Goal: Task Accomplishment & Management: Complete application form

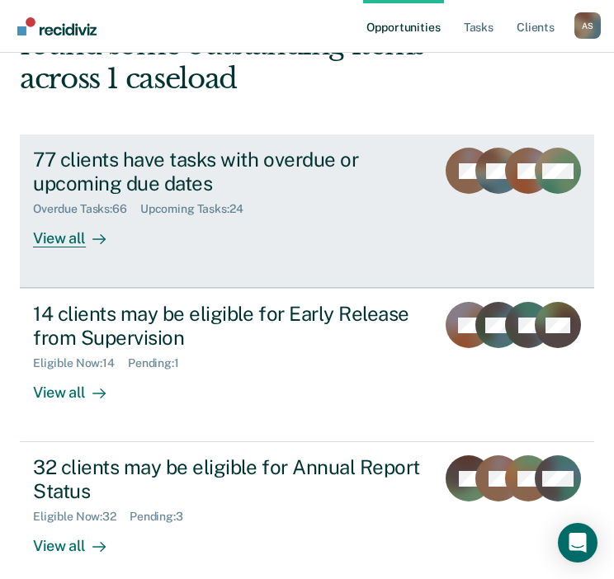
scroll to position [227, 0]
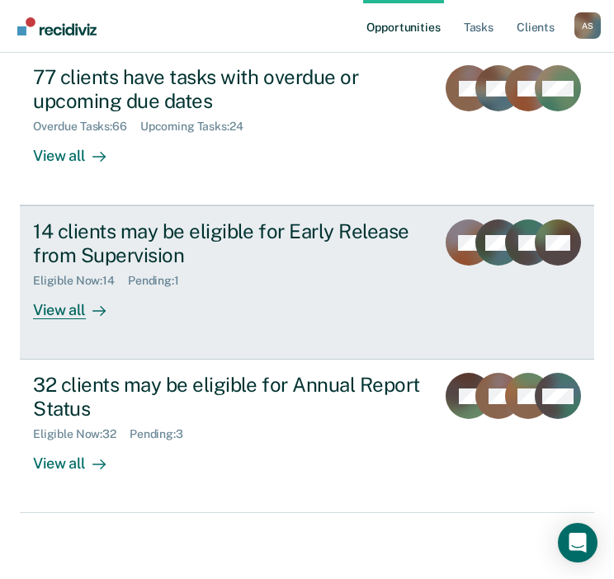
click at [65, 311] on div "View all" at bounding box center [79, 304] width 92 height 32
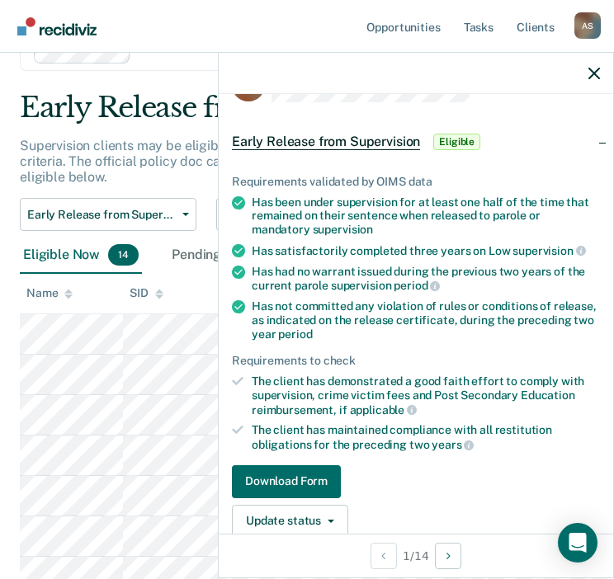
scroll to position [18, 0]
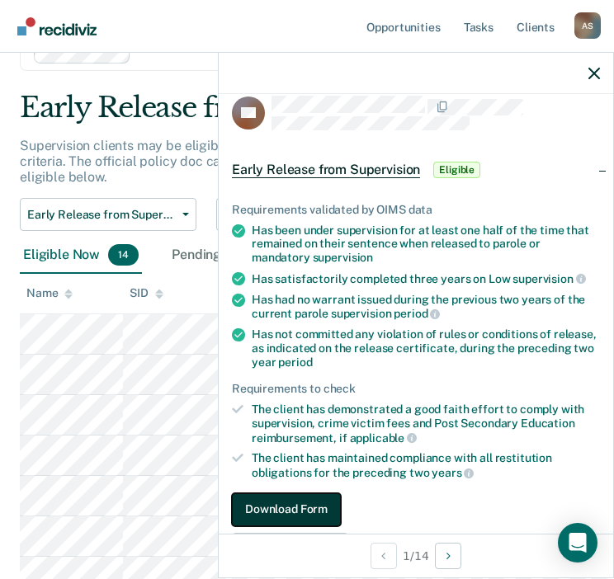
click at [297, 501] on button "Download Form" at bounding box center [286, 509] width 109 height 33
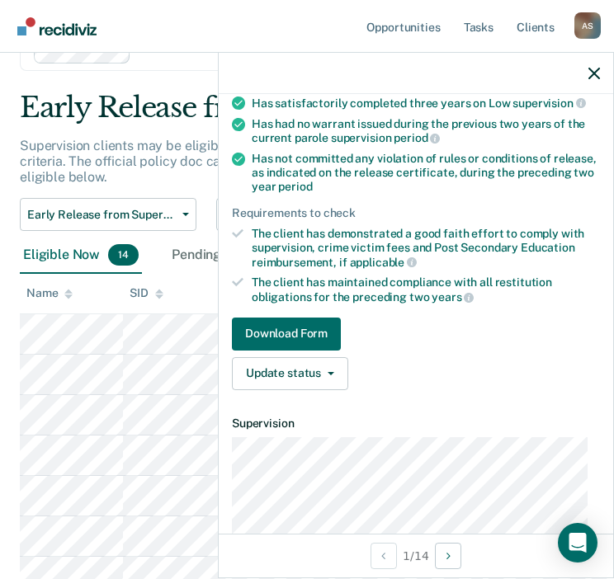
scroll to position [183, 0]
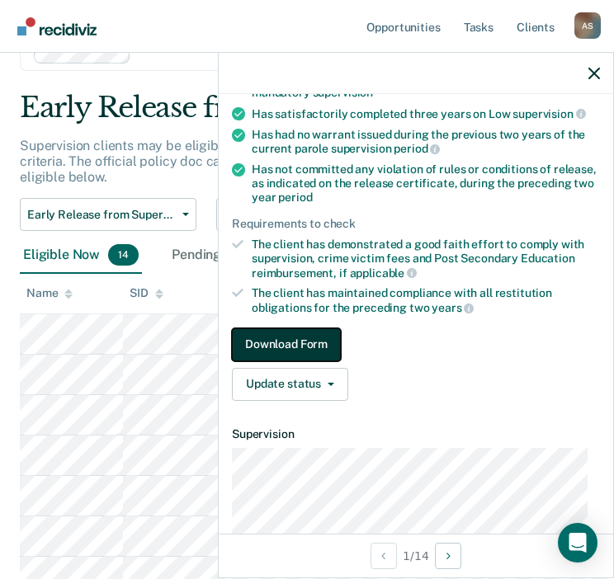
click at [297, 350] on button "Download Form" at bounding box center [286, 344] width 109 height 33
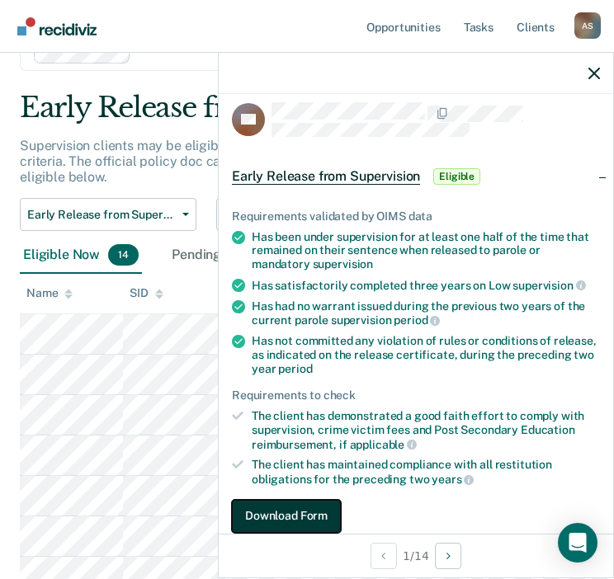
scroll to position [0, 0]
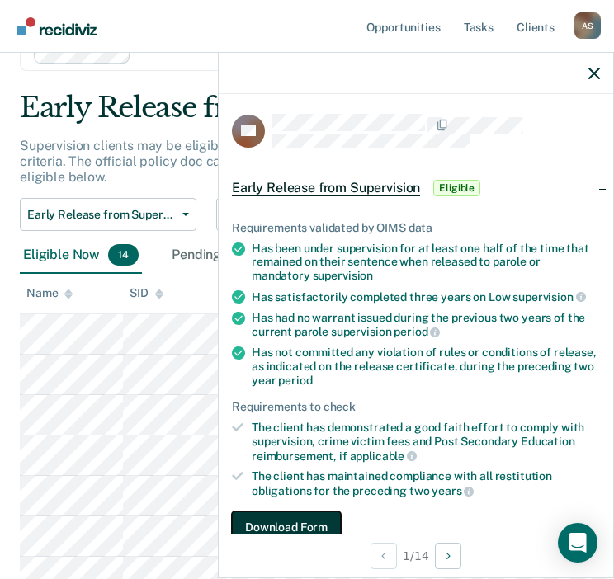
click at [317, 520] on button "Download Form" at bounding box center [286, 528] width 109 height 33
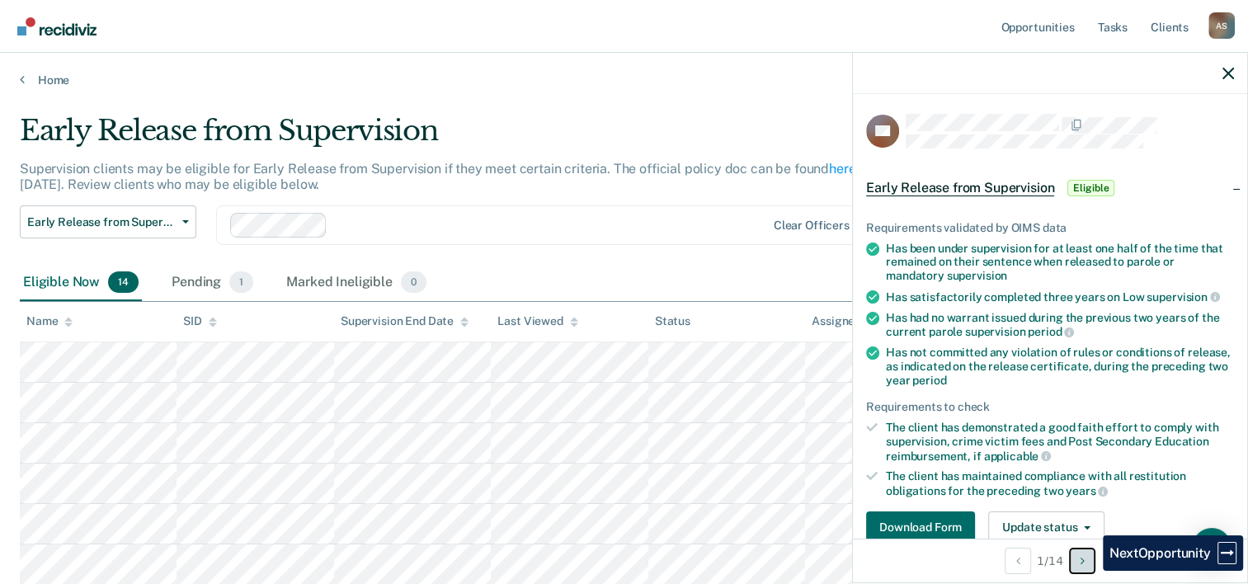
click at [625, 572] on button "Next Opportunity" at bounding box center [1082, 561] width 26 height 26
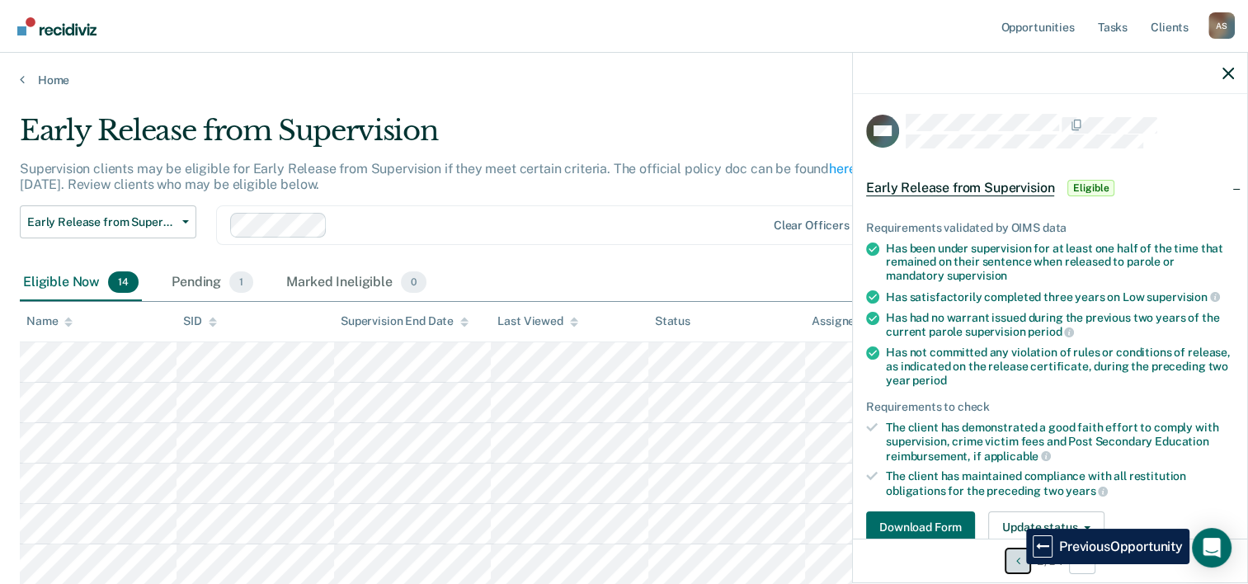
click at [625, 564] on icon "Previous Opportunity" at bounding box center [1018, 561] width 4 height 12
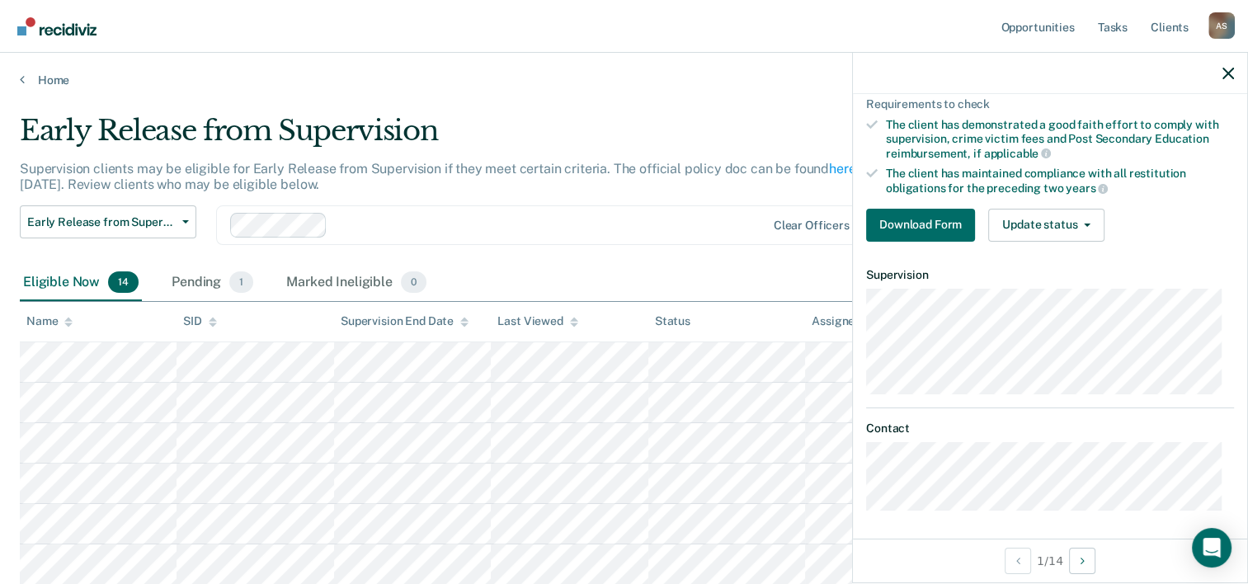
scroll to position [139, 0]
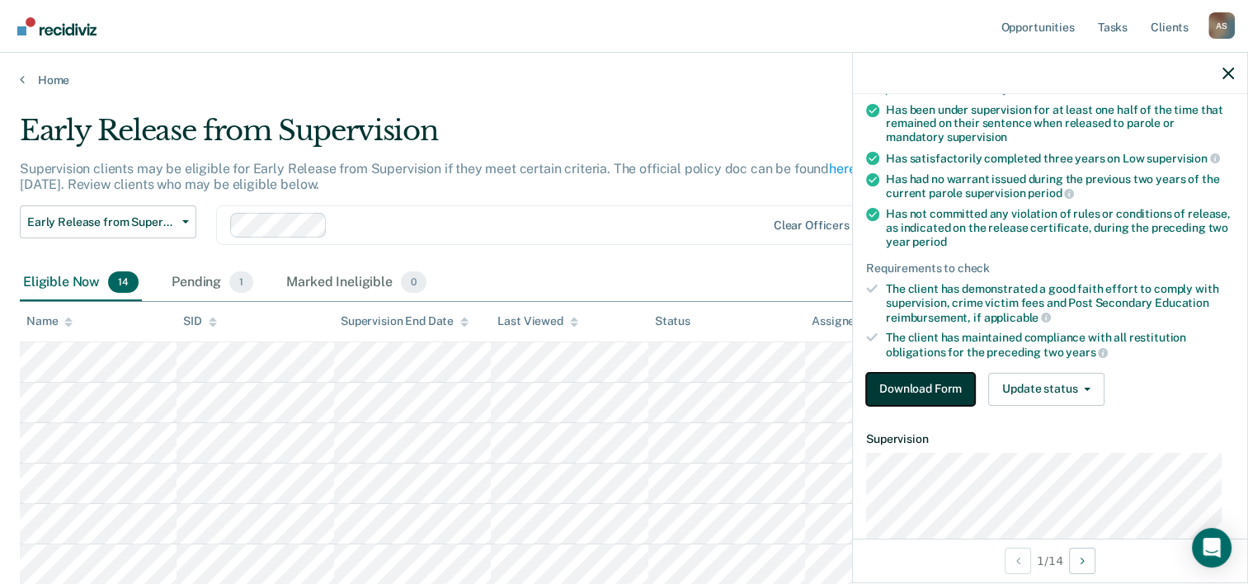
click at [625, 389] on button "Download Form" at bounding box center [920, 389] width 109 height 33
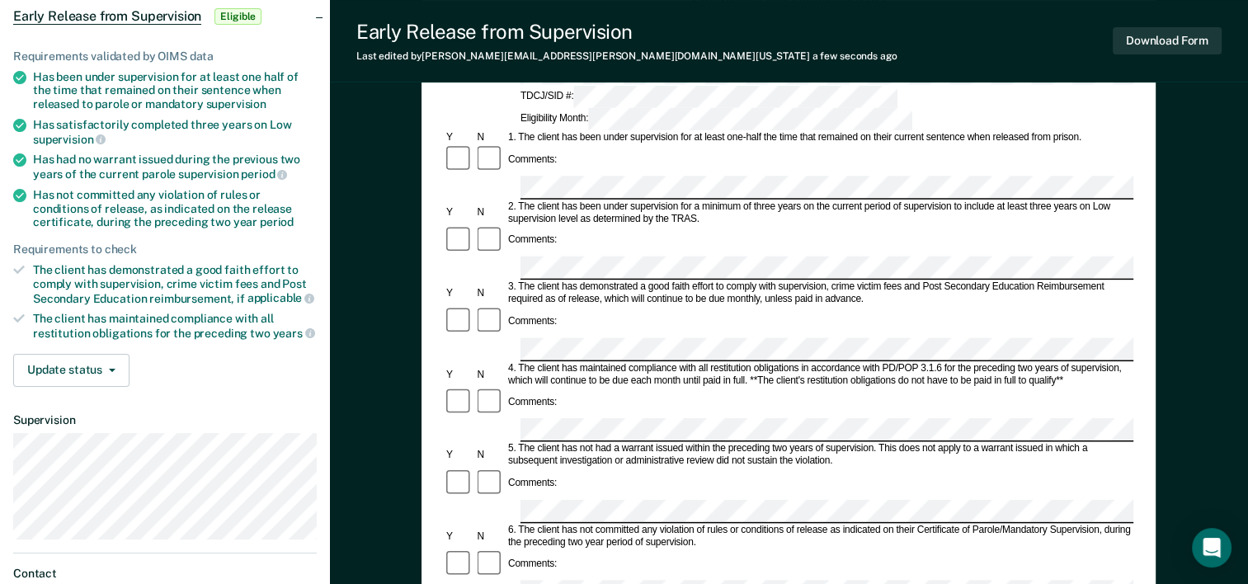
scroll to position [83, 0]
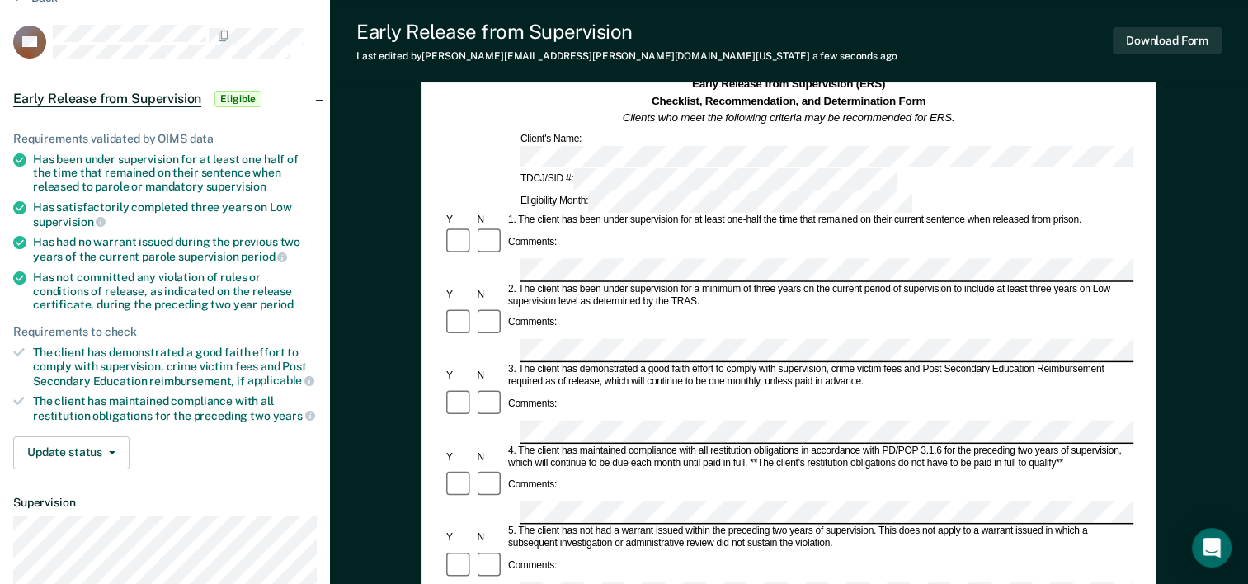
click at [625, 45] on div "Early Release from Supervision Last edited by [PERSON_NAME][EMAIL_ADDRESS][PERS…" at bounding box center [789, 41] width 918 height 83
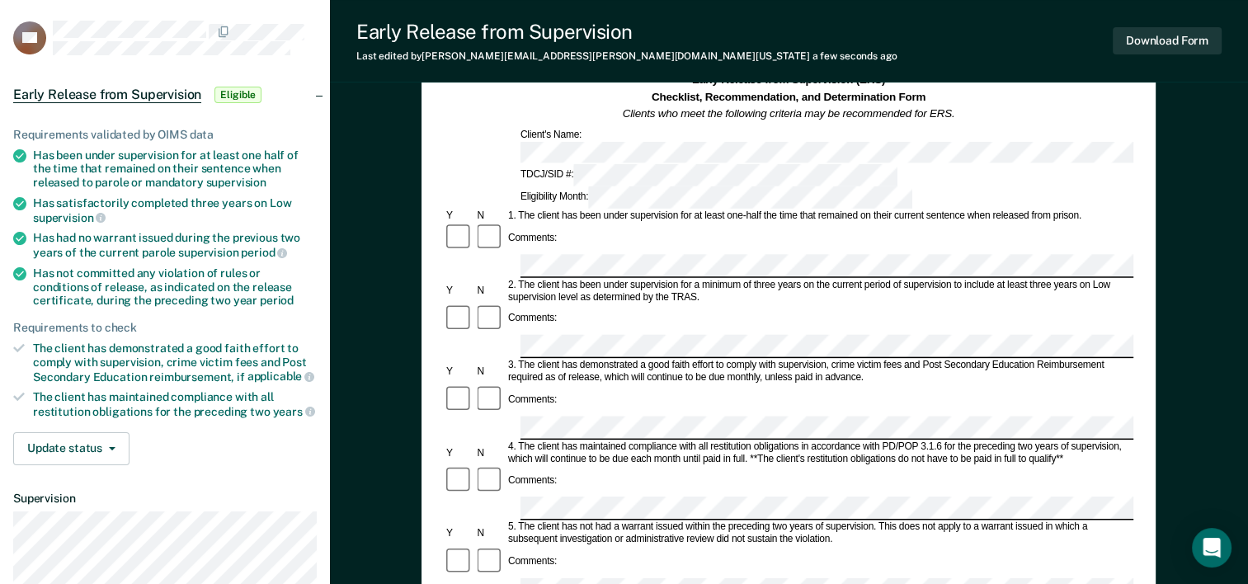
scroll to position [0, 0]
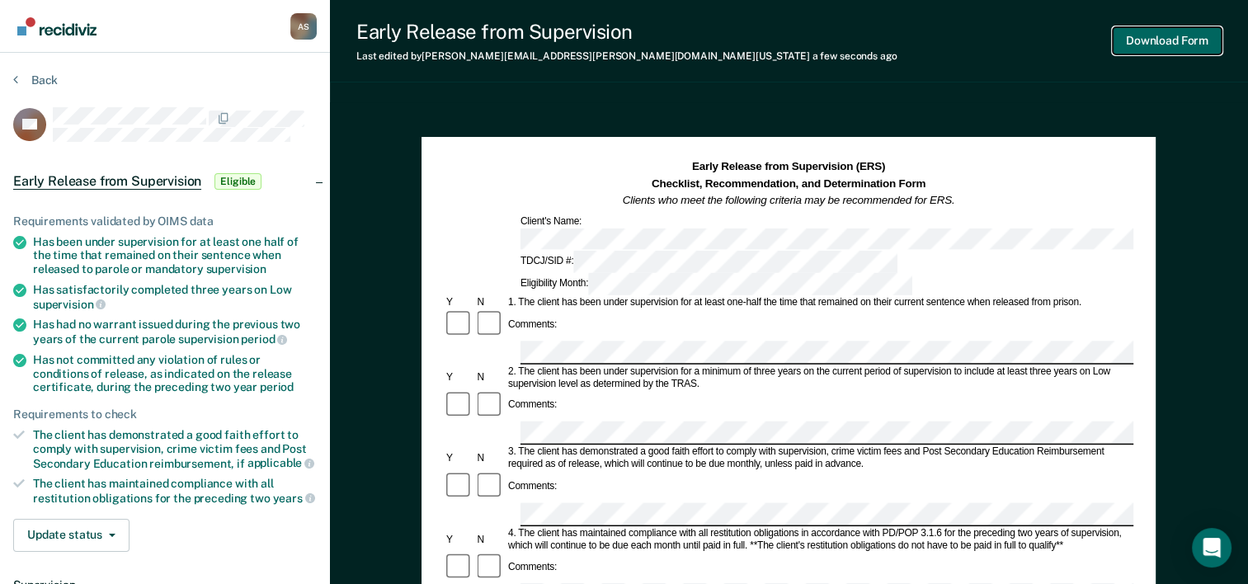
click at [625, 44] on button "Download Form" at bounding box center [1167, 40] width 109 height 27
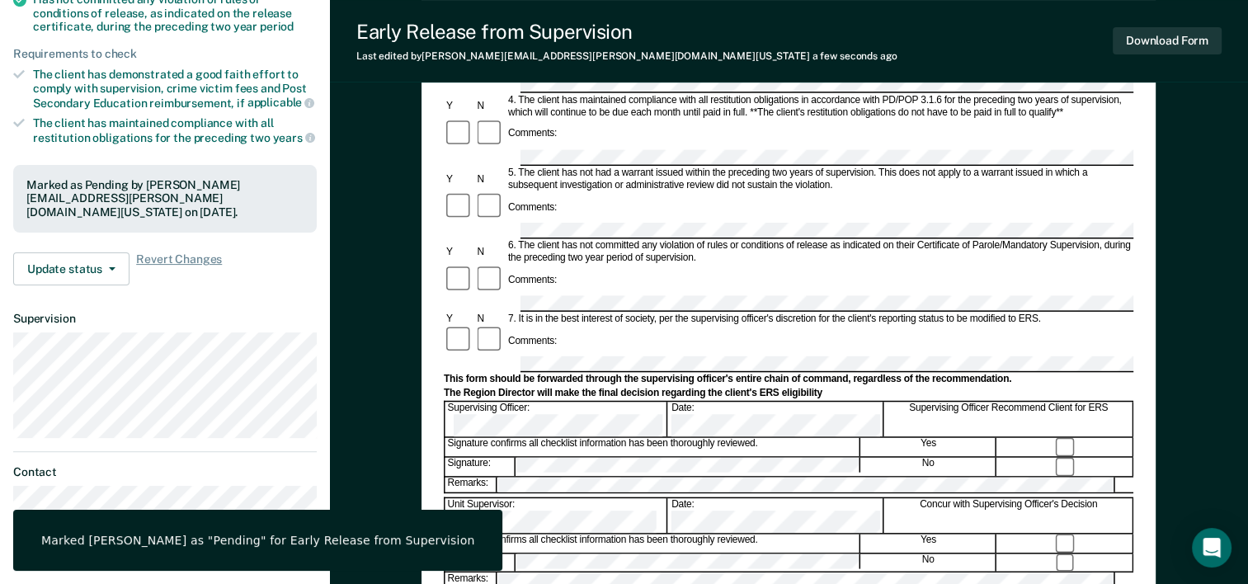
scroll to position [495, 0]
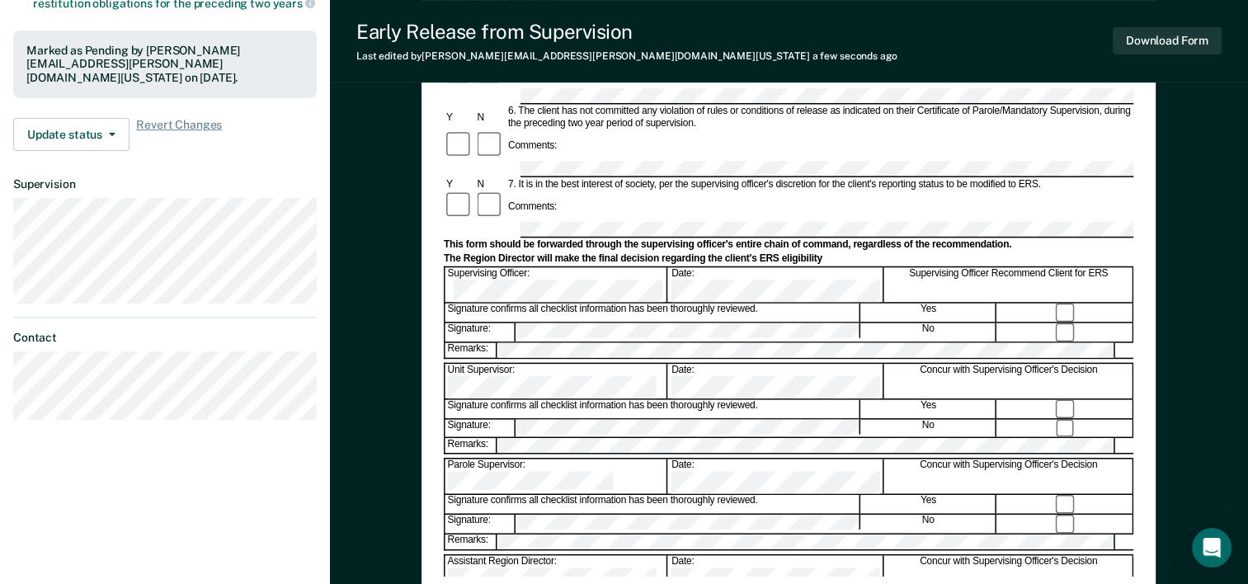
click at [367, 327] on div "Early Release from Supervision (ERS) Checklist, Recommendation, and Determinati…" at bounding box center [789, 167] width 918 height 1120
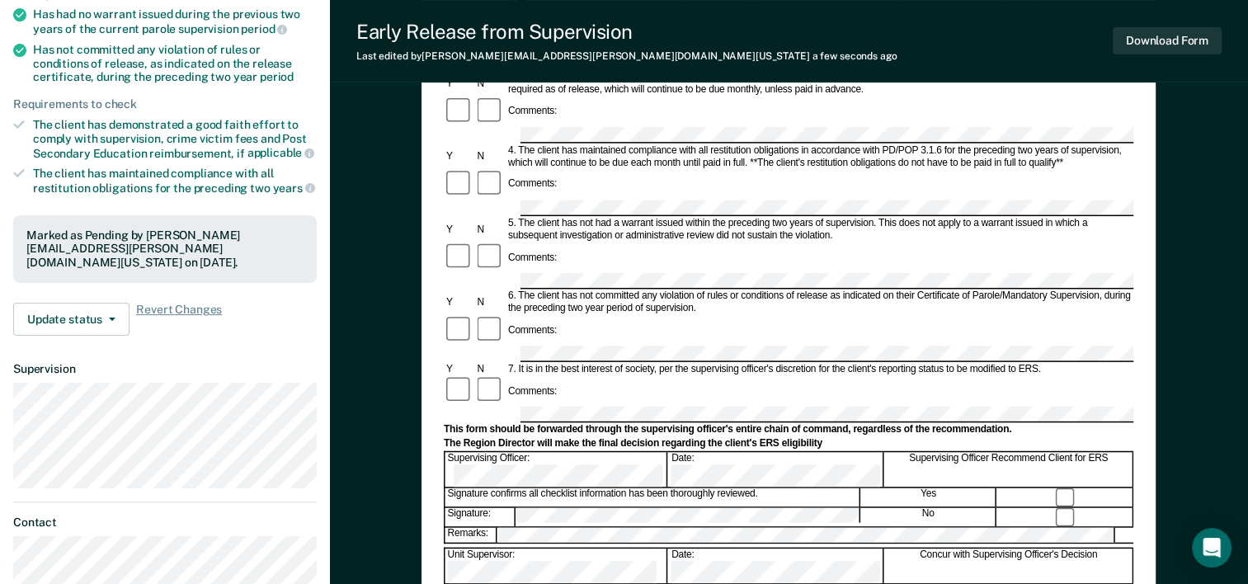
scroll to position [330, 0]
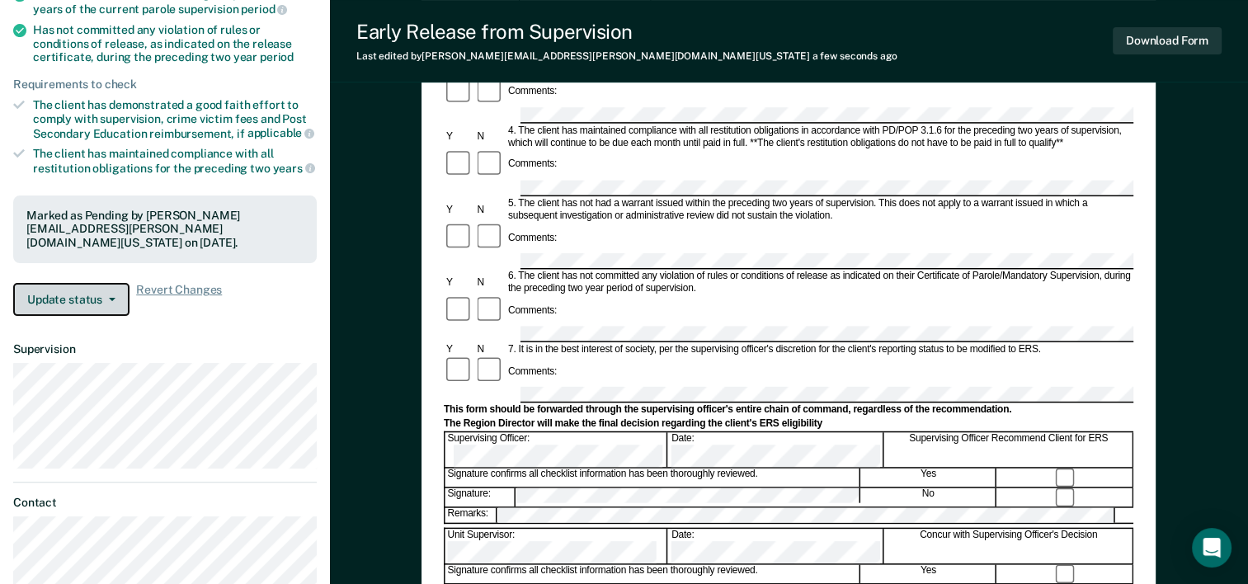
click at [54, 283] on button "Update status" at bounding box center [71, 299] width 116 height 33
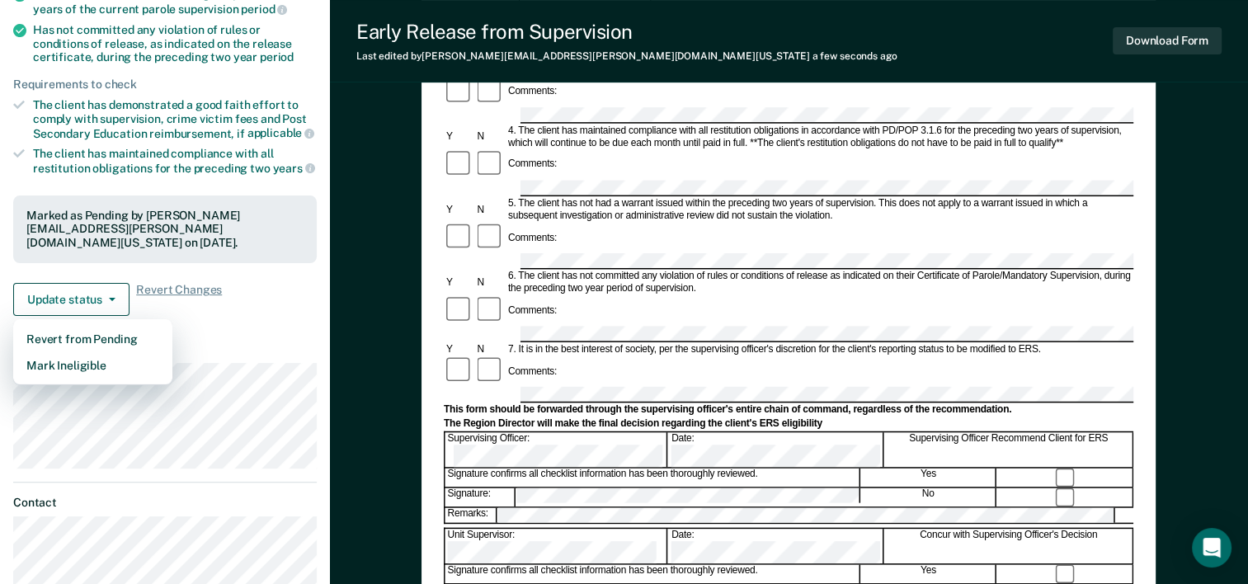
click at [351, 272] on div "Early Release from Supervision (ERS) Checklist, Recommendation, and Determinati…" at bounding box center [789, 332] width 918 height 1120
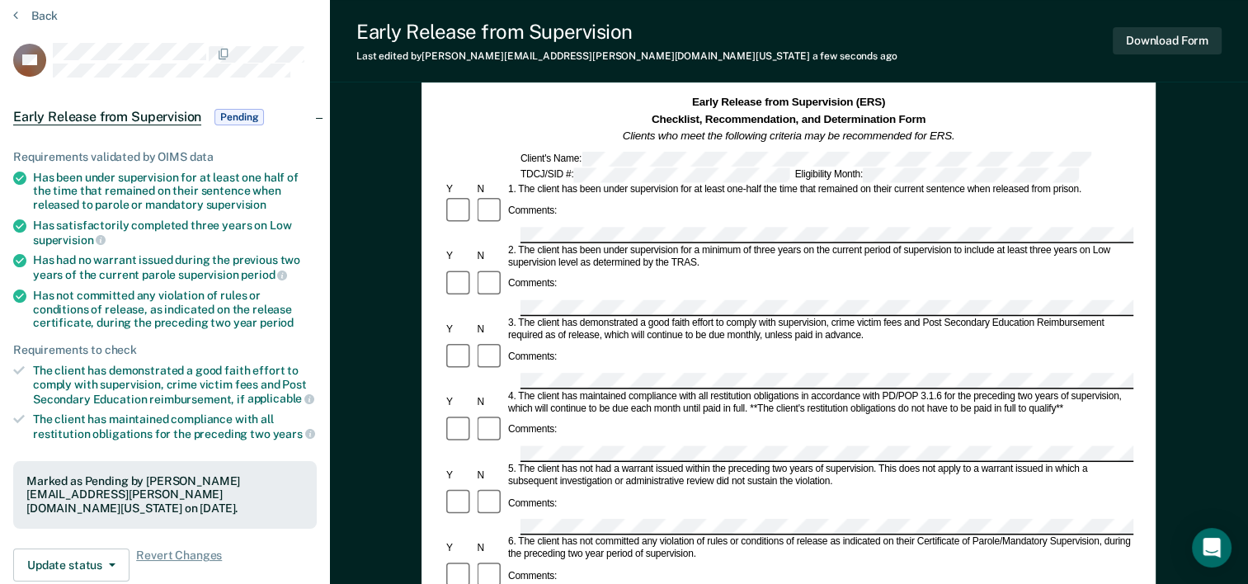
scroll to position [0, 0]
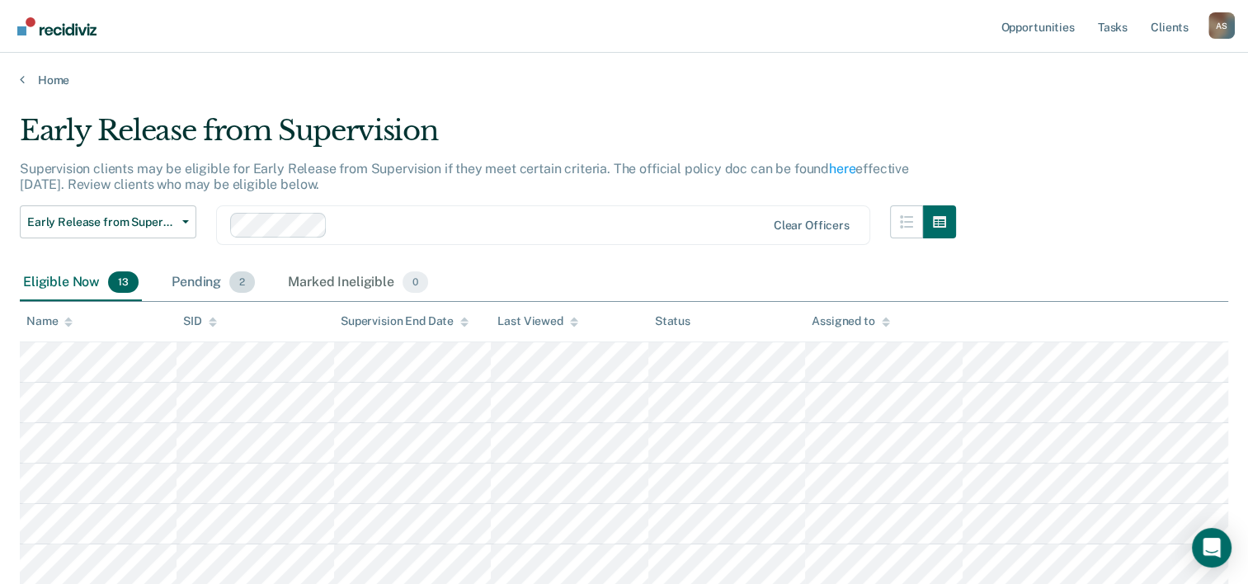
click at [187, 276] on div "Pending 2" at bounding box center [213, 283] width 90 height 36
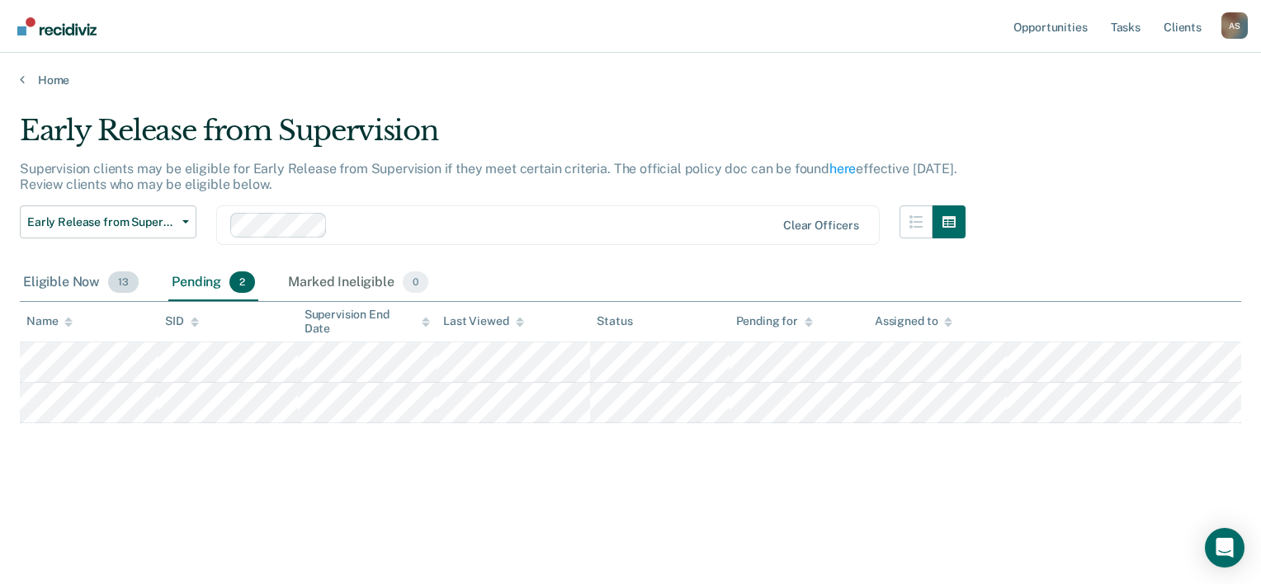
click at [70, 290] on div "Eligible Now 13" at bounding box center [81, 283] width 122 height 36
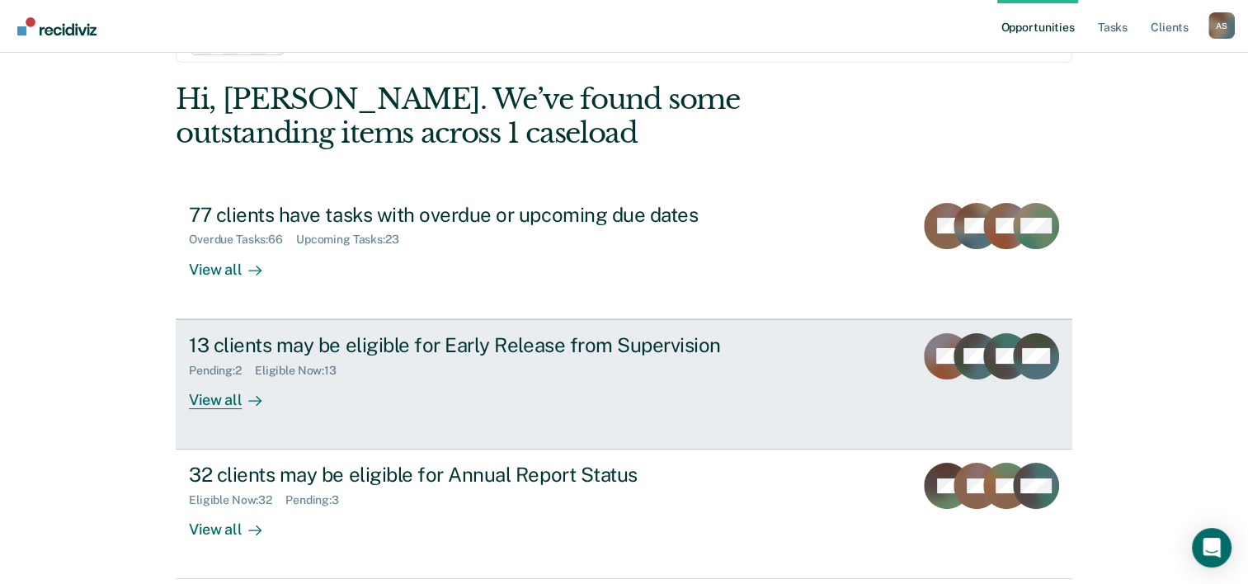
scroll to position [116, 0]
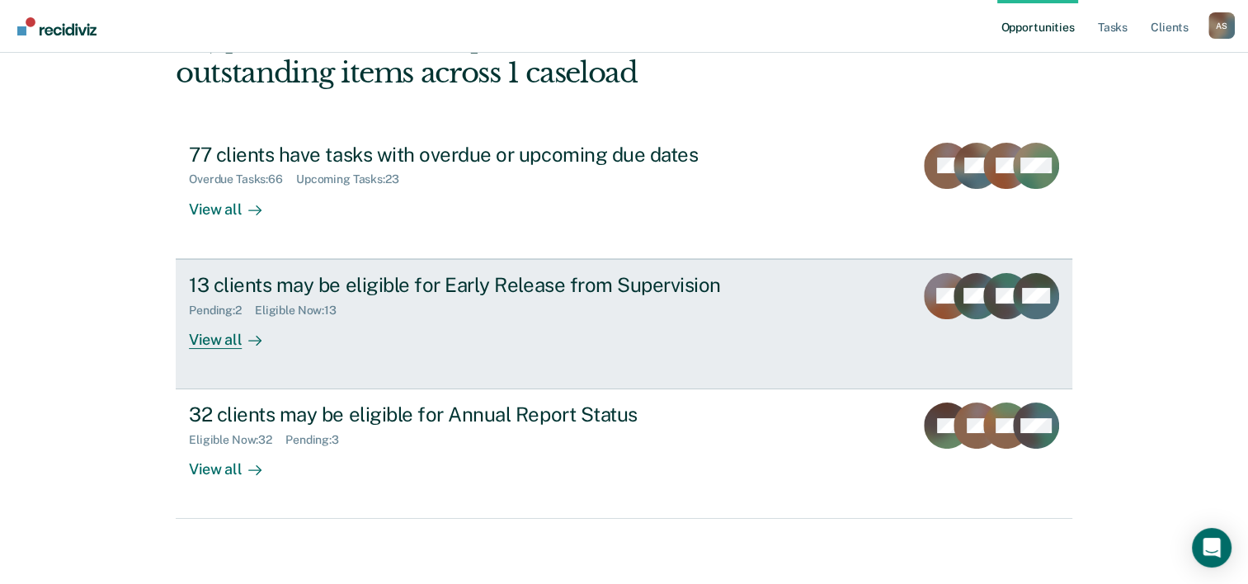
click at [218, 343] on div "View all" at bounding box center [235, 333] width 92 height 32
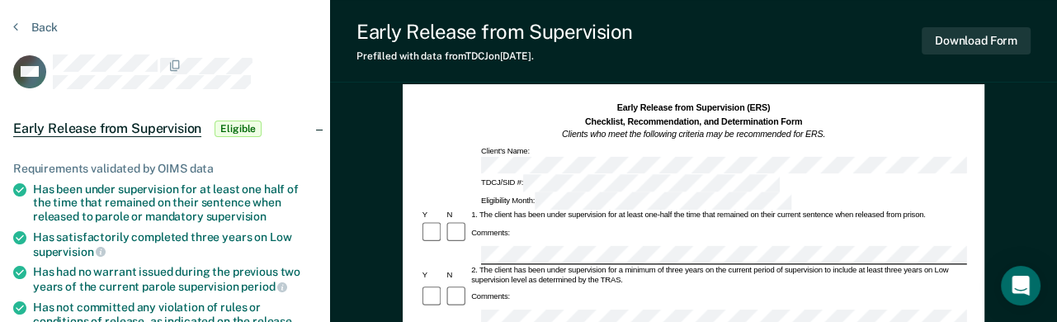
scroll to position [83, 0]
